Goal: Find specific page/section: Find specific page/section

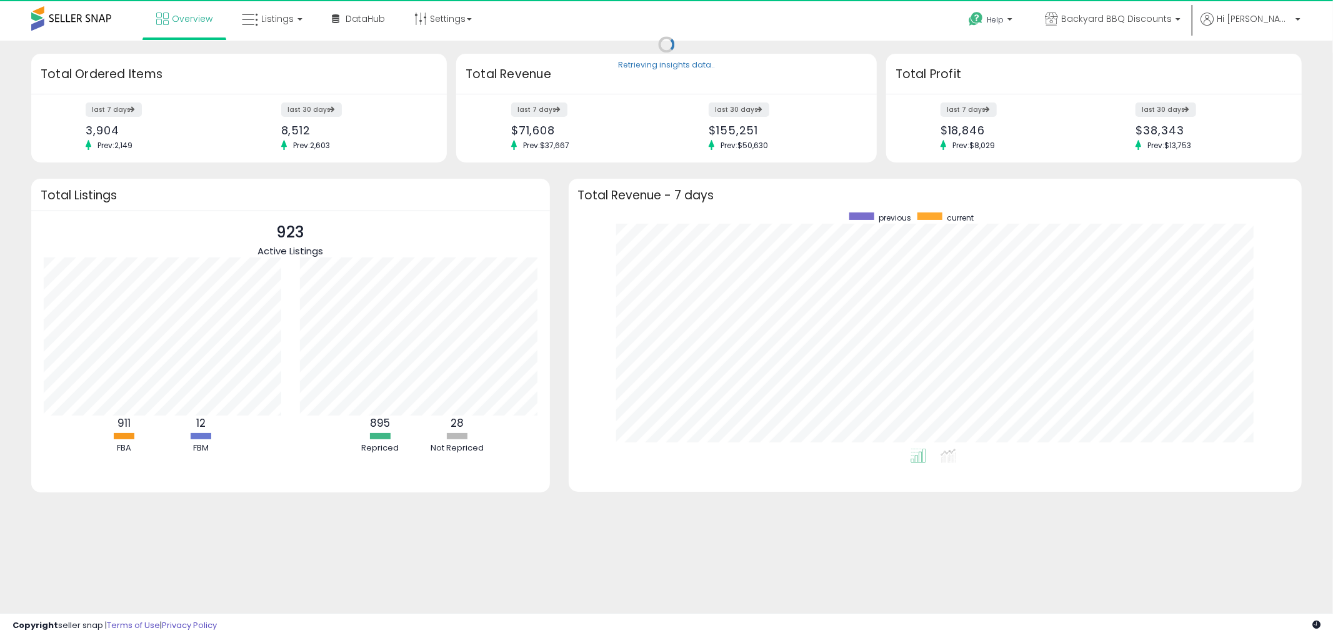
scroll to position [236, 709]
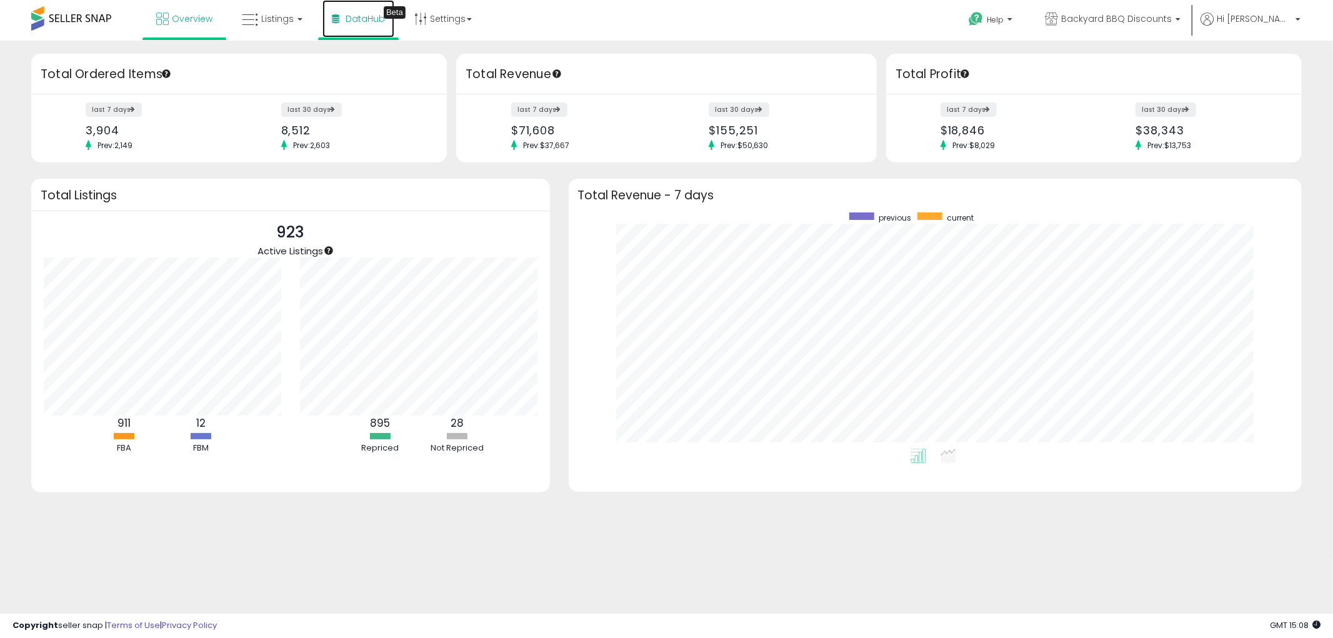
click at [354, 27] on link "DataHub Beta" at bounding box center [358, 18] width 72 height 37
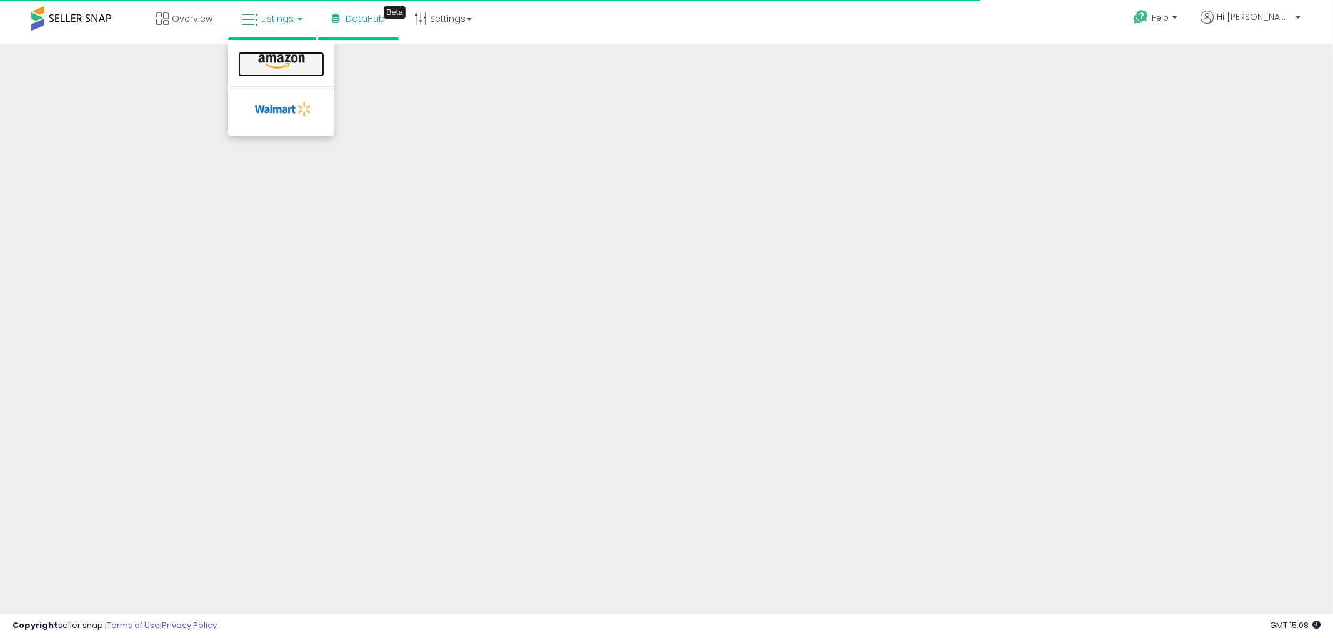
click at [288, 61] on icon at bounding box center [281, 62] width 54 height 16
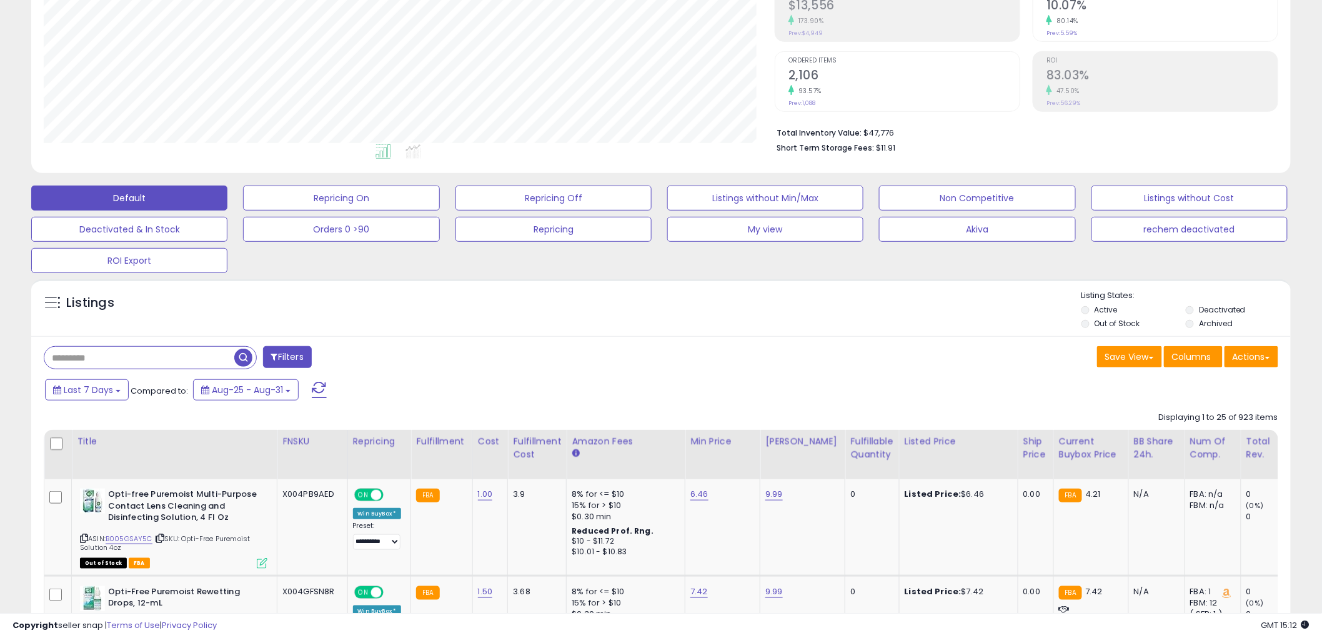
scroll to position [139, 0]
